Goal: Navigation & Orientation: Find specific page/section

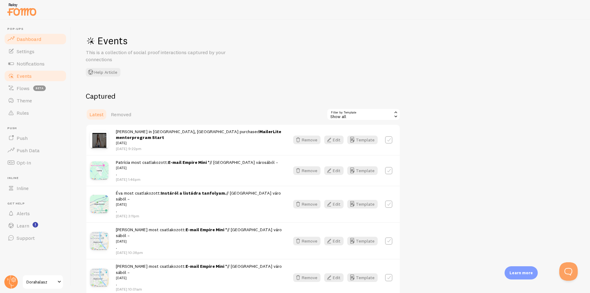
click at [21, 37] on span "Dashboard" at bounding box center [29, 39] width 25 height 6
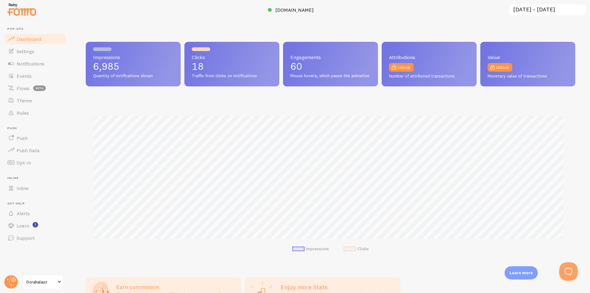
scroll to position [161, 485]
click at [27, 50] on span "Settings" at bounding box center [26, 51] width 18 height 6
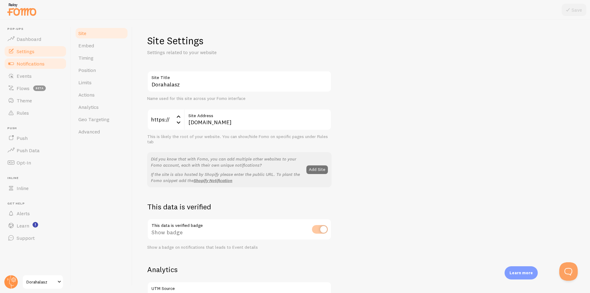
click at [30, 60] on link "Notifications" at bounding box center [35, 63] width 63 height 12
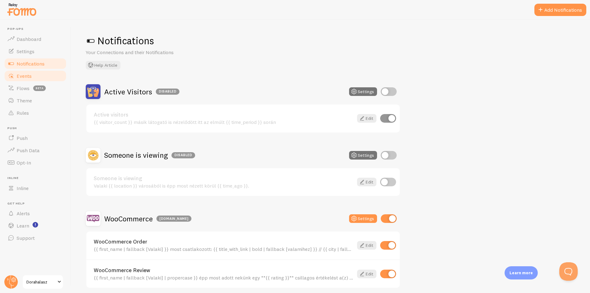
click at [22, 77] on span "Events" at bounding box center [24, 76] width 15 height 6
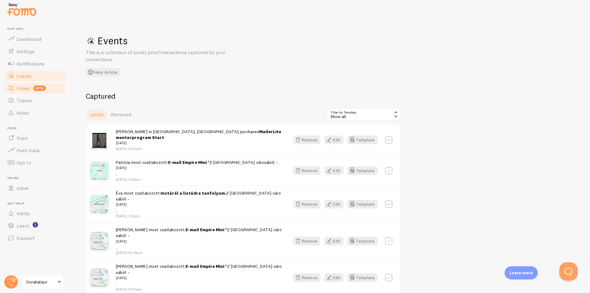
click at [20, 91] on span "Flows" at bounding box center [23, 88] width 13 height 6
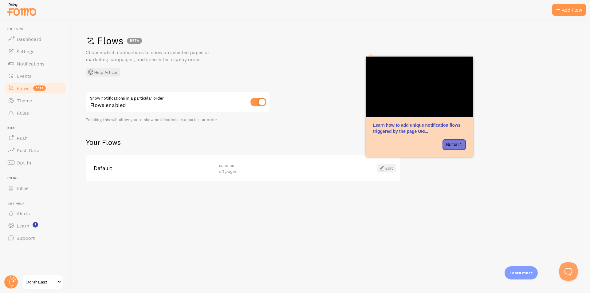
click at [387, 168] on link "Edit" at bounding box center [386, 168] width 19 height 9
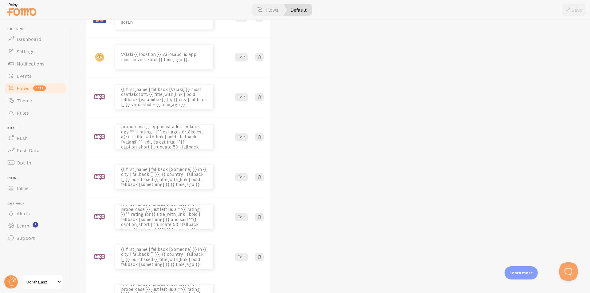
scroll to position [171, 0]
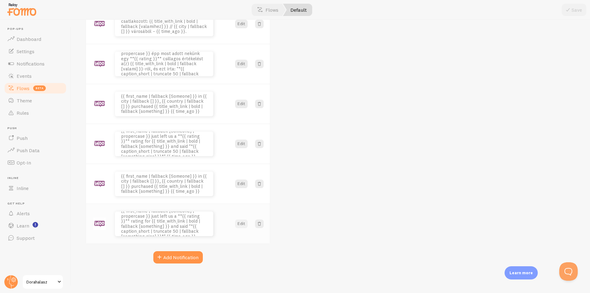
click at [241, 223] on button "Edit" at bounding box center [241, 223] width 13 height 9
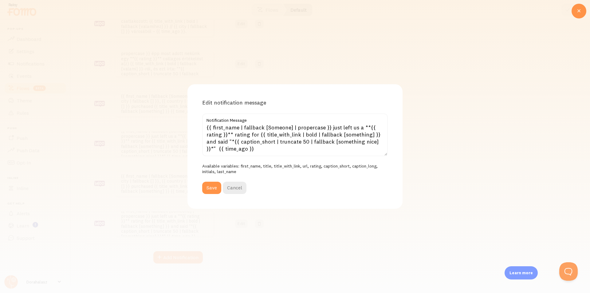
scroll to position [1, 0]
click at [230, 188] on button "Cancel" at bounding box center [235, 188] width 24 height 12
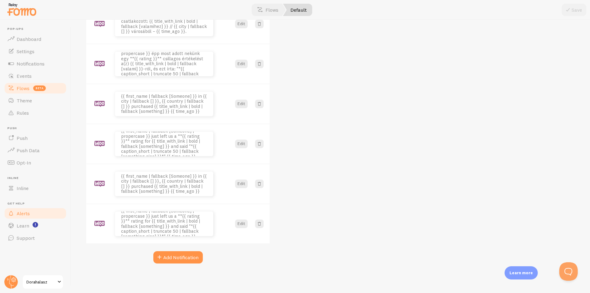
click at [22, 214] on span "Alerts" at bounding box center [23, 213] width 13 height 6
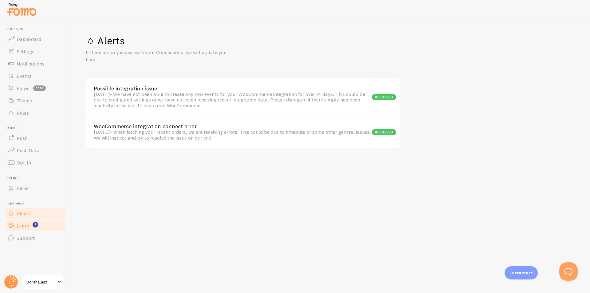
click at [23, 222] on link "Learn" at bounding box center [35, 225] width 63 height 12
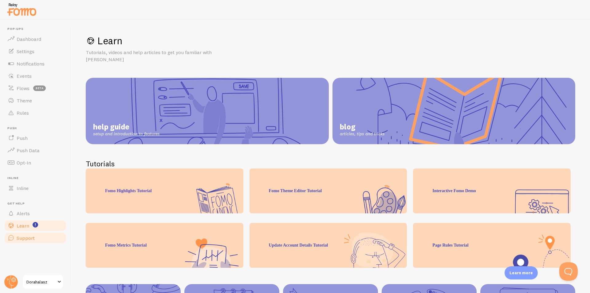
click at [24, 236] on span "Support" at bounding box center [26, 238] width 18 height 6
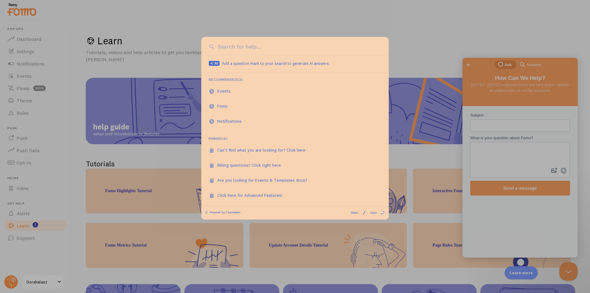
click at [447, 41] on div at bounding box center [295, 146] width 590 height 293
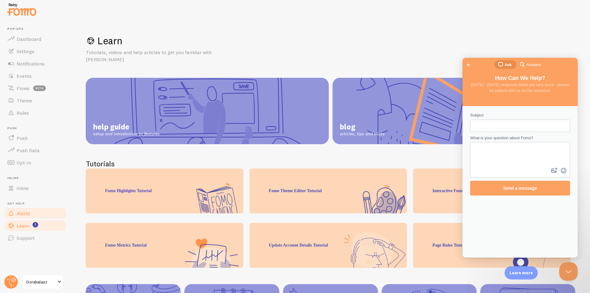
click at [34, 217] on link "Alerts" at bounding box center [35, 213] width 63 height 12
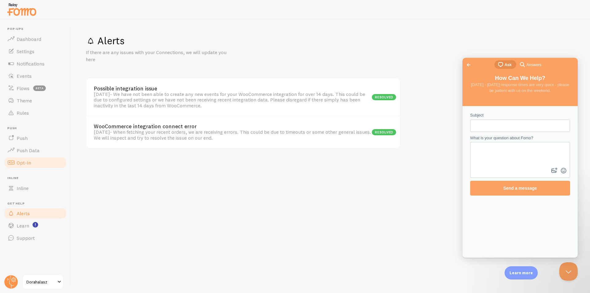
click at [25, 163] on span "Opt-In" at bounding box center [24, 162] width 14 height 6
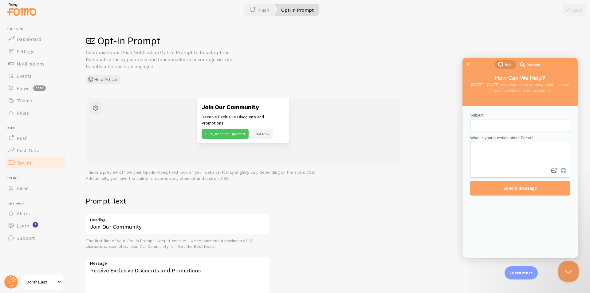
click at [571, 271] on button "Close Beacon popover" at bounding box center [567, 270] width 18 height 18
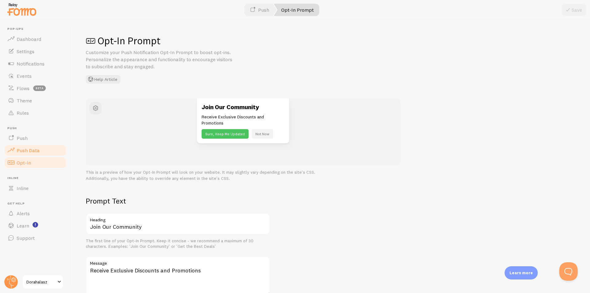
click at [20, 151] on span "Push Data" at bounding box center [28, 150] width 23 height 6
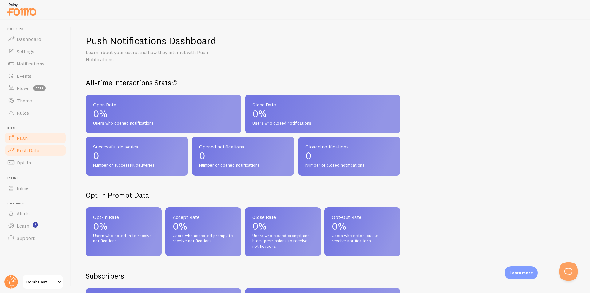
click at [20, 139] on span "Push" at bounding box center [22, 138] width 11 height 6
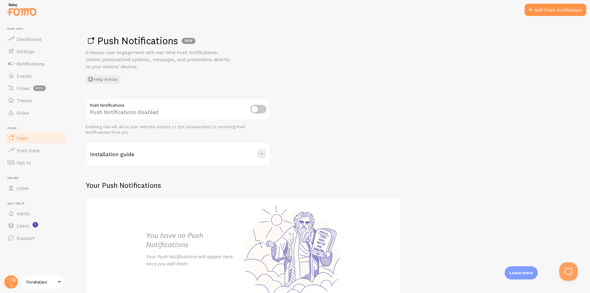
click at [261, 111] on input "checkbox" at bounding box center [258, 109] width 16 height 9
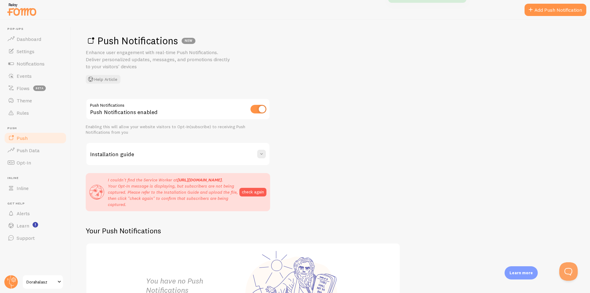
click at [254, 111] on input "checkbox" at bounding box center [258, 109] width 16 height 9
checkbox input "false"
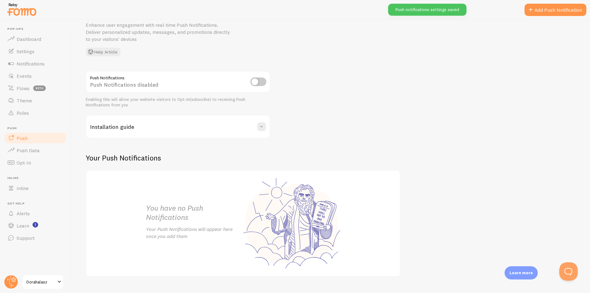
scroll to position [41, 0]
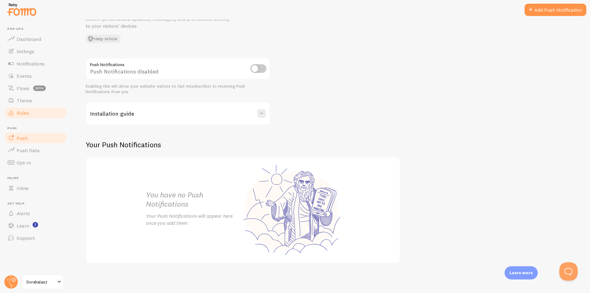
click at [33, 115] on link "Rules" at bounding box center [35, 113] width 63 height 12
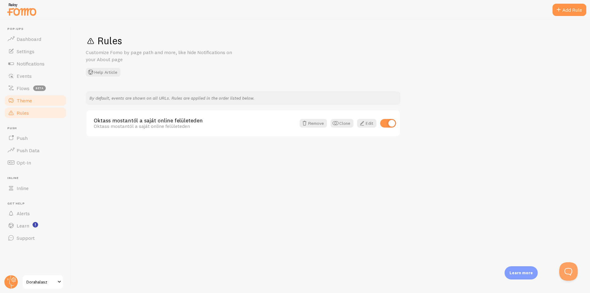
click at [28, 103] on span "Theme" at bounding box center [24, 100] width 15 height 6
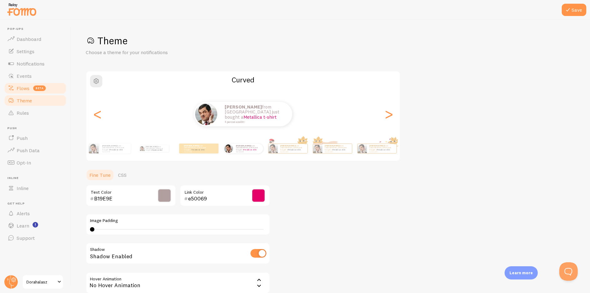
click at [28, 92] on link "Flows beta" at bounding box center [35, 88] width 63 height 12
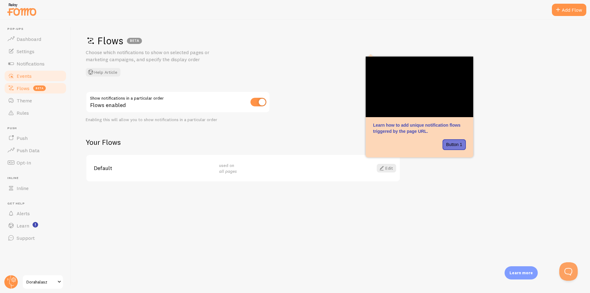
click at [23, 76] on span "Events" at bounding box center [24, 76] width 15 height 6
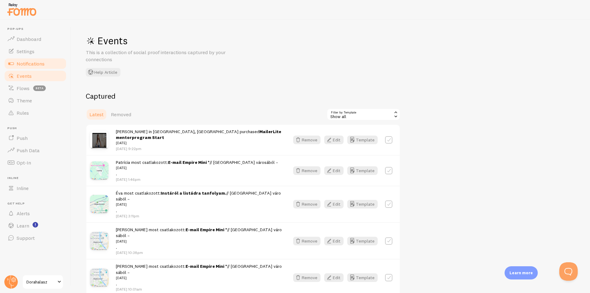
click at [22, 66] on span "Notifications" at bounding box center [31, 64] width 28 height 6
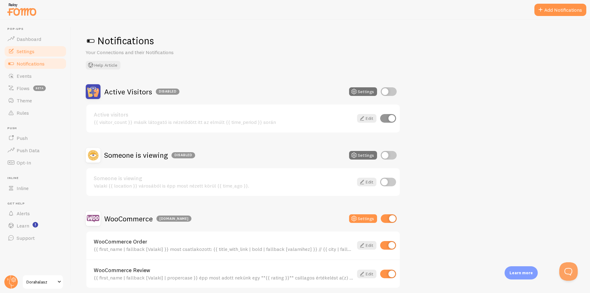
click at [21, 53] on span "Settings" at bounding box center [26, 51] width 18 height 6
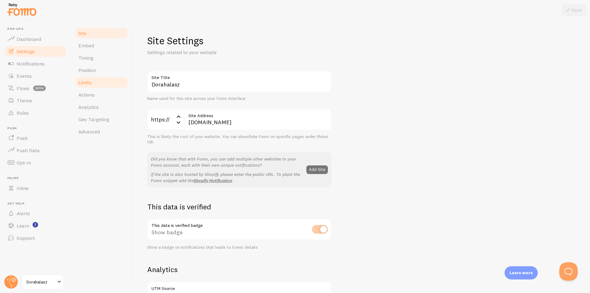
click at [94, 85] on link "Limits" at bounding box center [102, 82] width 54 height 12
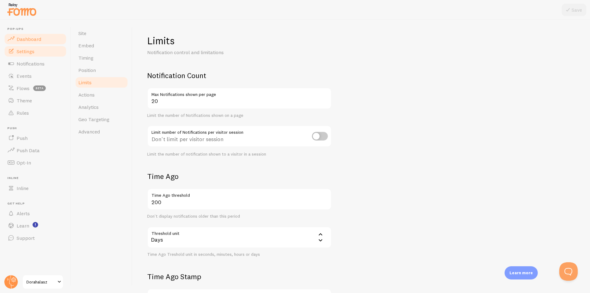
click at [33, 41] on span "Dashboard" at bounding box center [29, 39] width 25 height 6
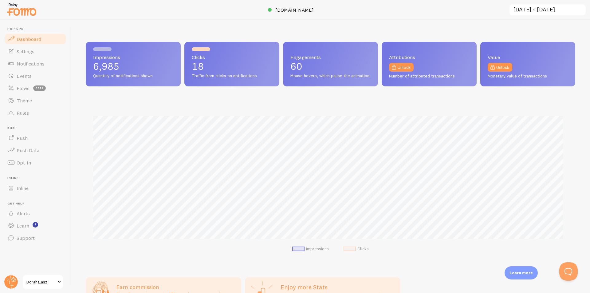
scroll to position [161, 485]
click at [556, 7] on input "[DATE] ~ [DATE]" at bounding box center [547, 10] width 77 height 13
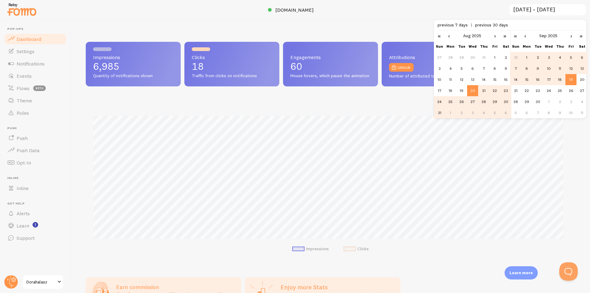
click at [512, 82] on td "14" at bounding box center [515, 79] width 11 height 11
click at [562, 80] on td "18" at bounding box center [559, 79] width 11 height 11
click at [497, 34] on link "›" at bounding box center [494, 35] width 9 height 10
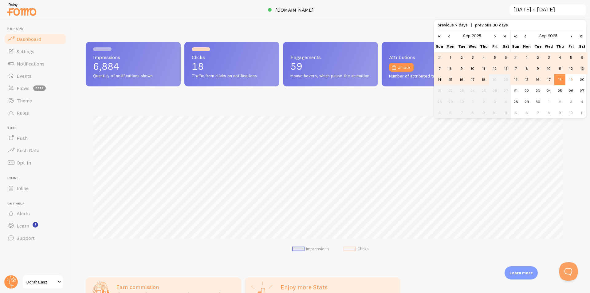
click at [442, 77] on td "14" at bounding box center [439, 79] width 11 height 11
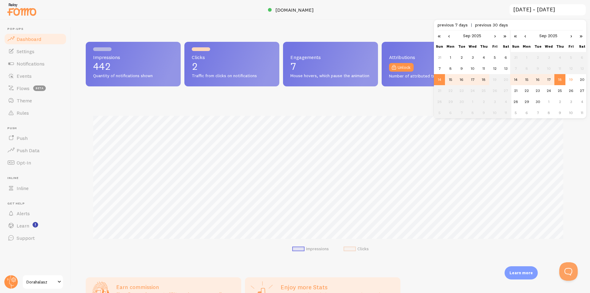
click at [384, 120] on div "Impressions Clicks" at bounding box center [331, 182] width 490 height 162
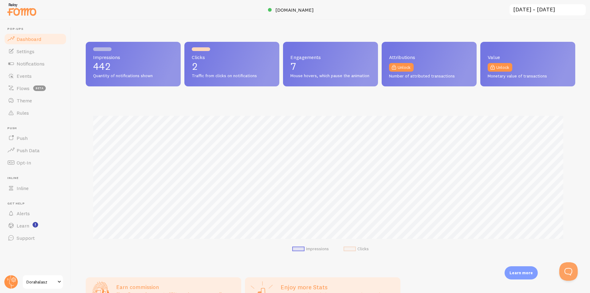
click at [533, 12] on input "[DATE] ~ [DATE]" at bounding box center [547, 10] width 77 height 13
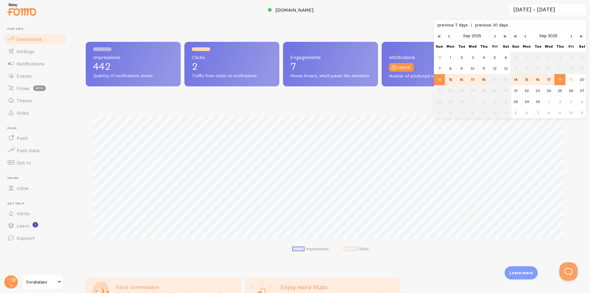
click at [483, 14] on div at bounding box center [295, 10] width 590 height 20
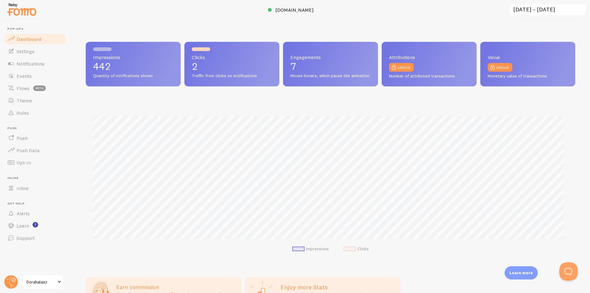
click at [549, 12] on input "[DATE] ~ [DATE]" at bounding box center [547, 10] width 77 height 13
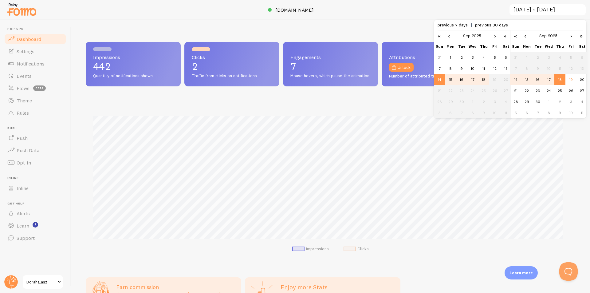
click at [570, 35] on link "›" at bounding box center [571, 35] width 9 height 10
click at [540, 78] on td "14" at bounding box center [537, 79] width 11 height 11
type input "[DATE] ~ [DATE]"
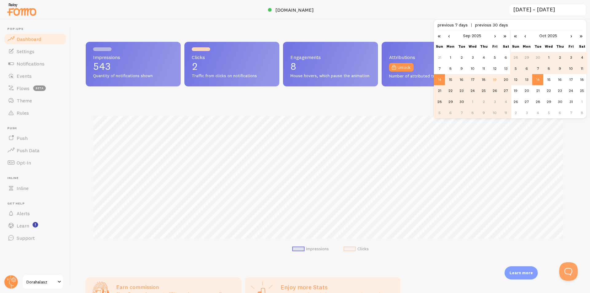
click at [436, 16] on div at bounding box center [295, 10] width 590 height 20
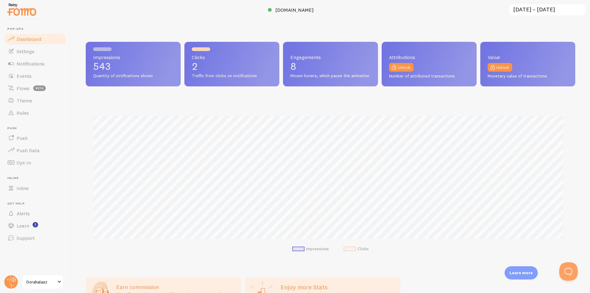
click at [38, 282] on span "Dorahalasz" at bounding box center [40, 281] width 29 height 7
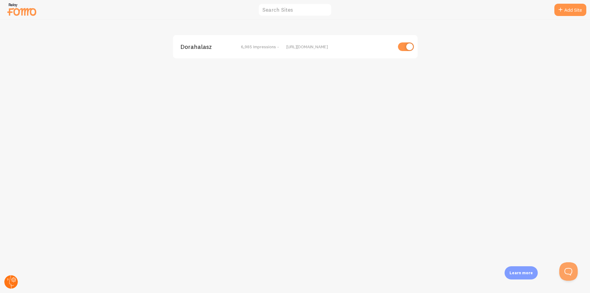
click at [10, 280] on circle at bounding box center [11, 282] width 14 height 14
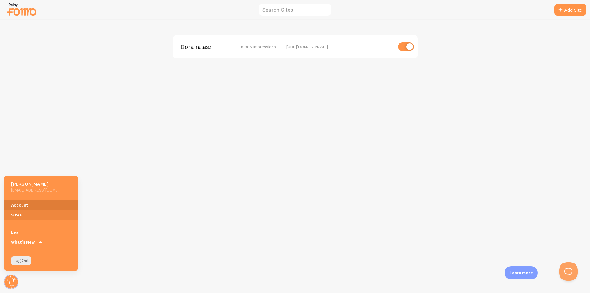
click at [14, 202] on link "Account" at bounding box center [41, 205] width 75 height 10
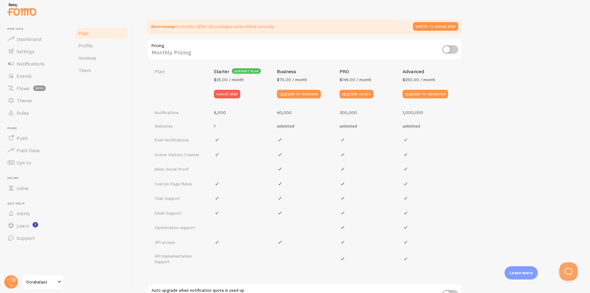
scroll to position [177, 0]
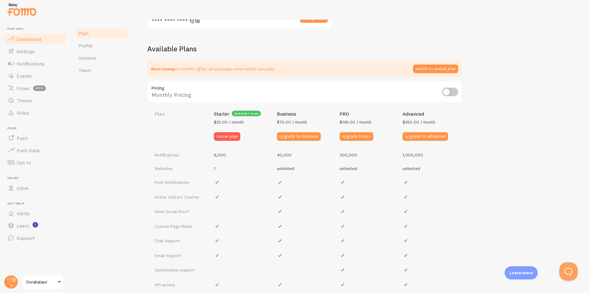
click at [19, 40] on span "Dashboard" at bounding box center [29, 39] width 25 height 6
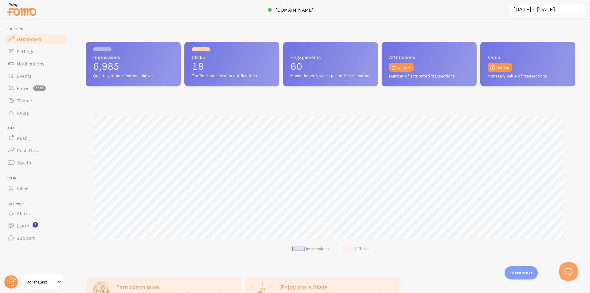
scroll to position [161, 485]
